Goal: Transaction & Acquisition: Download file/media

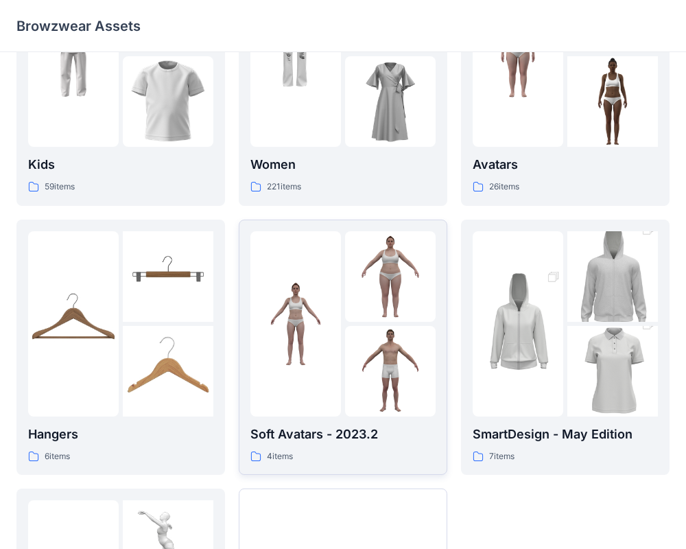
scroll to position [352, 0]
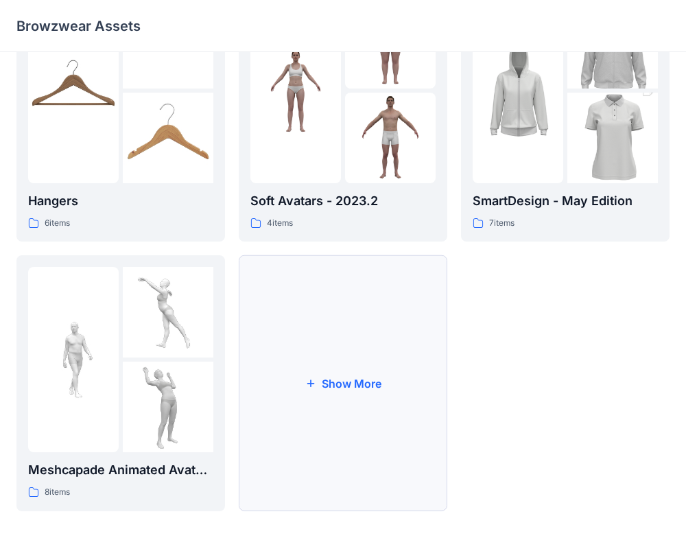
click at [303, 381] on button "Show More" at bounding box center [343, 383] width 209 height 256
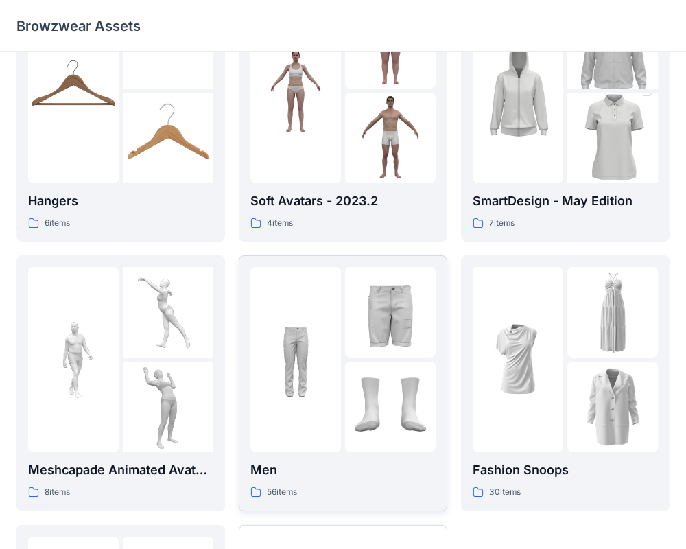
click at [368, 381] on div at bounding box center [390, 407] width 91 height 91
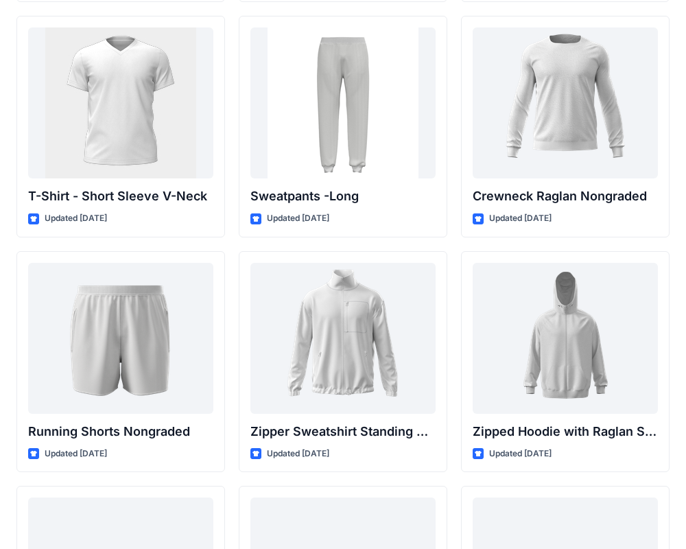
scroll to position [1467, 0]
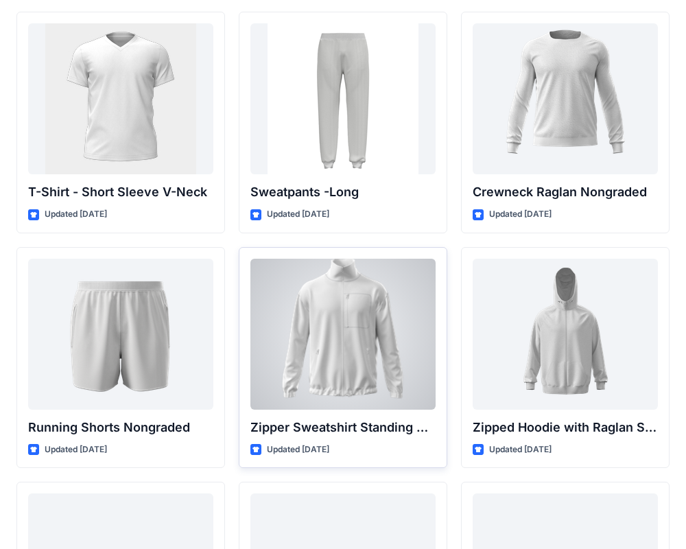
click at [347, 302] on div at bounding box center [342, 334] width 185 height 151
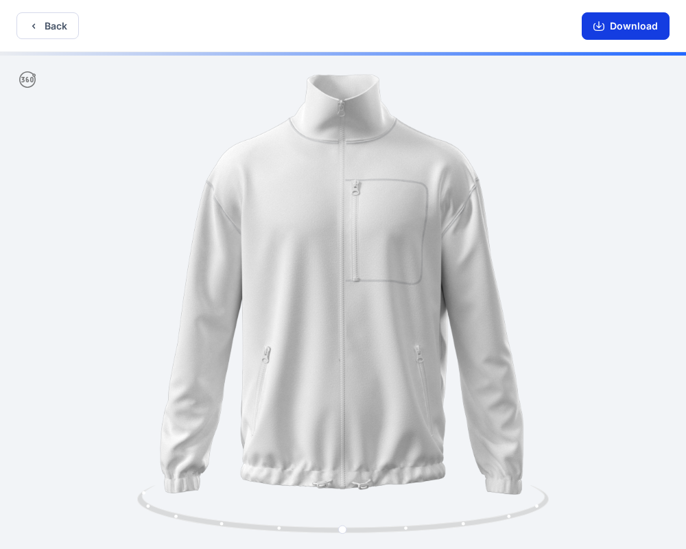
click at [622, 30] on button "Download" at bounding box center [626, 25] width 88 height 27
click at [52, 27] on button "Back" at bounding box center [47, 25] width 62 height 27
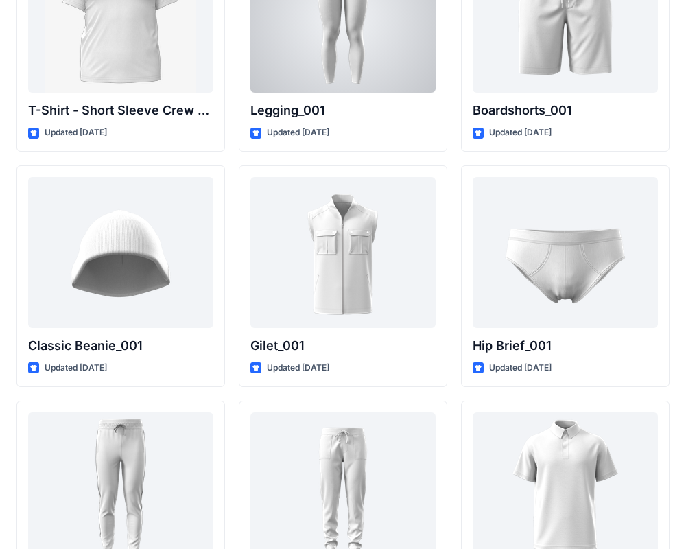
scroll to position [2556, 0]
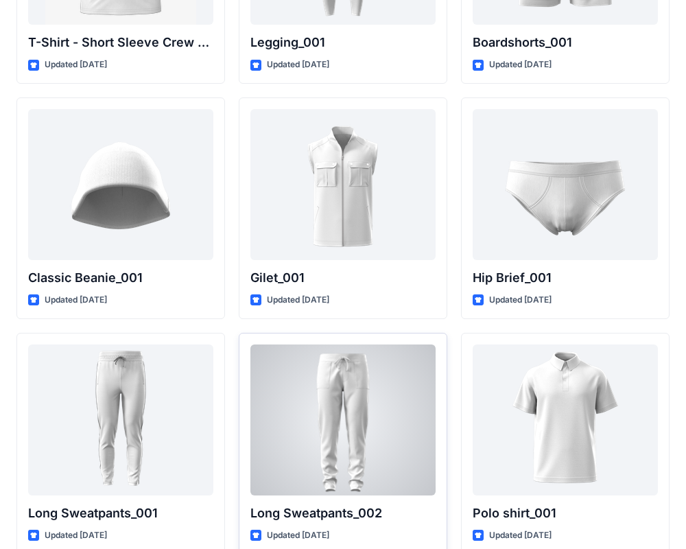
click at [389, 397] on div at bounding box center [342, 419] width 185 height 151
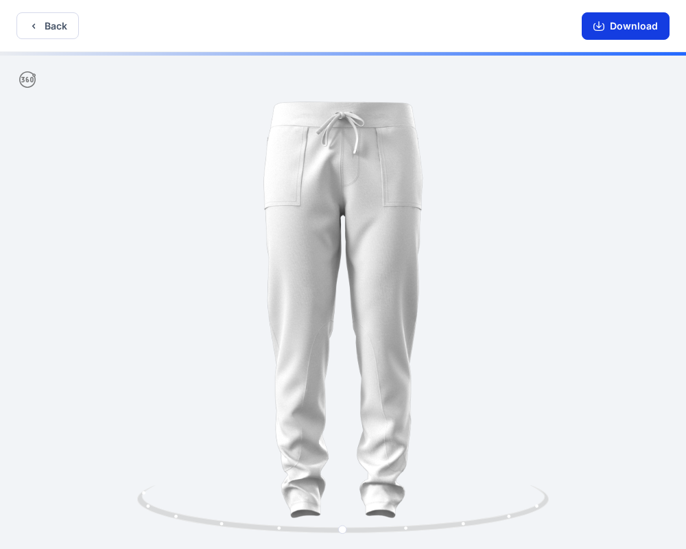
click at [613, 28] on button "Download" at bounding box center [626, 25] width 88 height 27
